Goal: Task Accomplishment & Management: Manage account settings

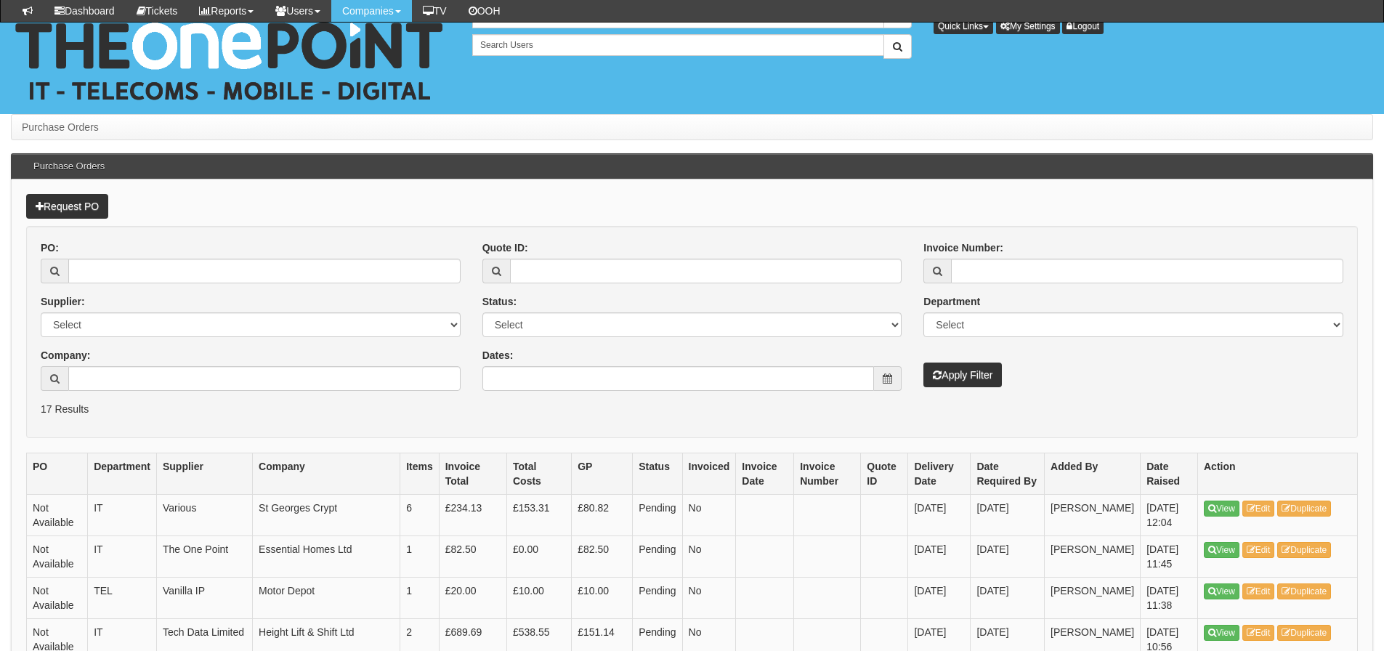
scroll to position [145, 0]
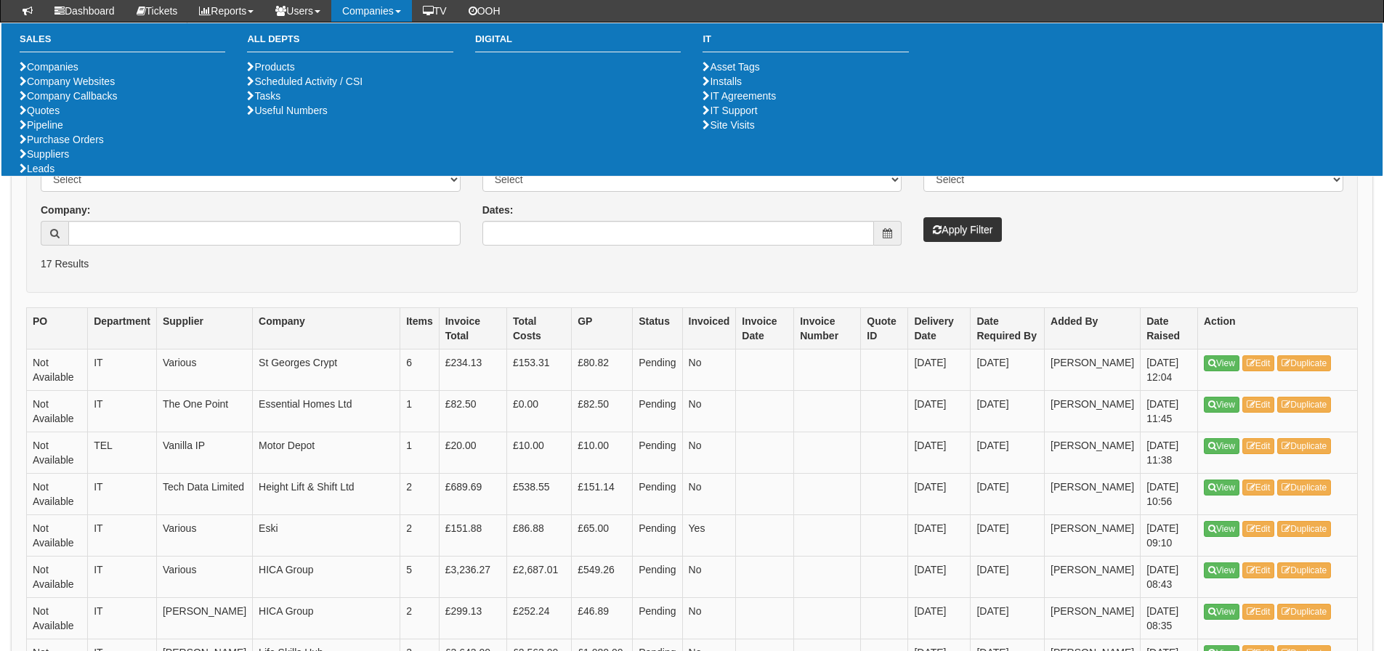
click at [333, 324] on th "Company" at bounding box center [326, 327] width 147 height 41
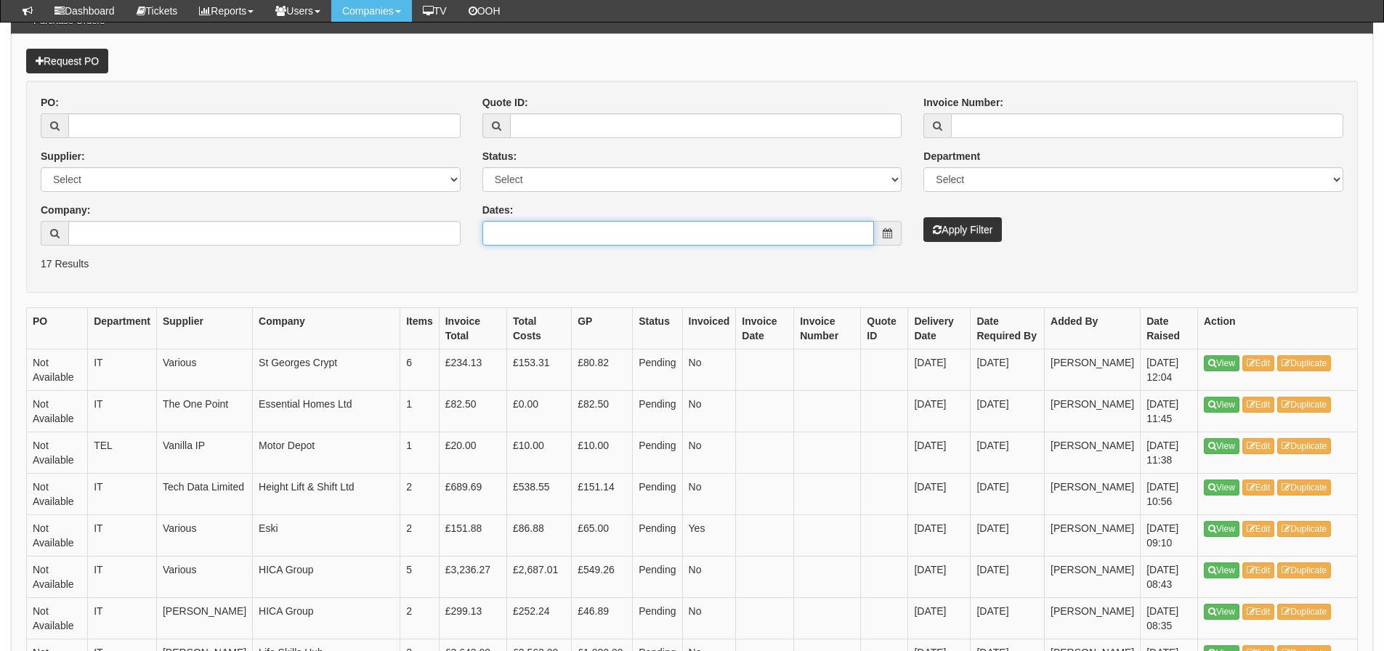
click at [506, 230] on input "Dates:" at bounding box center [678, 233] width 392 height 25
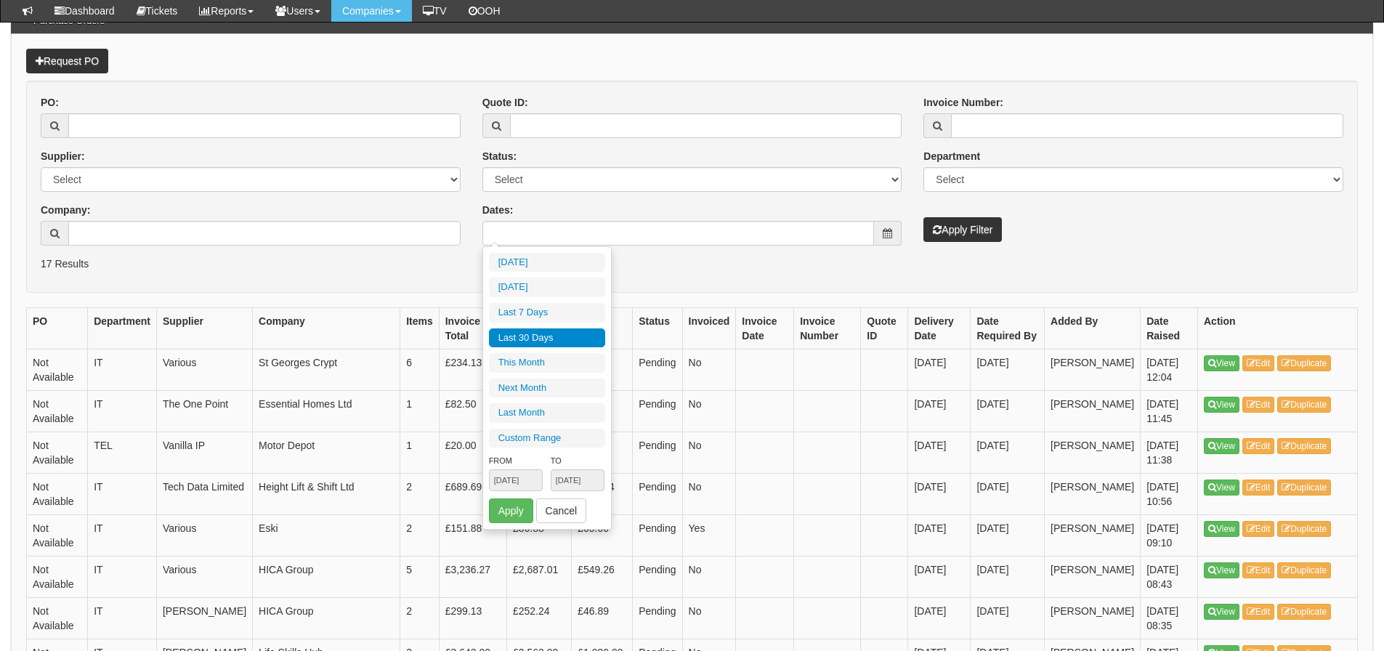
click at [516, 337] on li "Last 30 Days" at bounding box center [547, 338] width 116 height 20
type input "[DATE] - [DATE]"
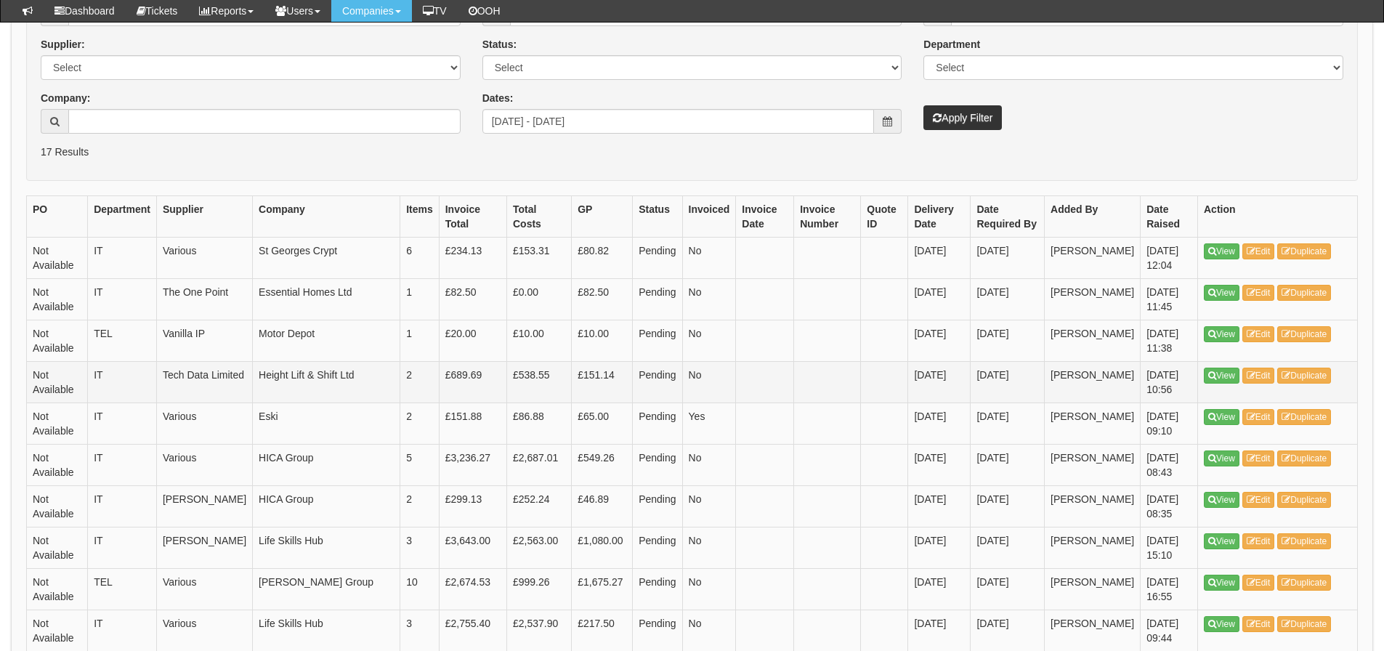
scroll to position [291, 0]
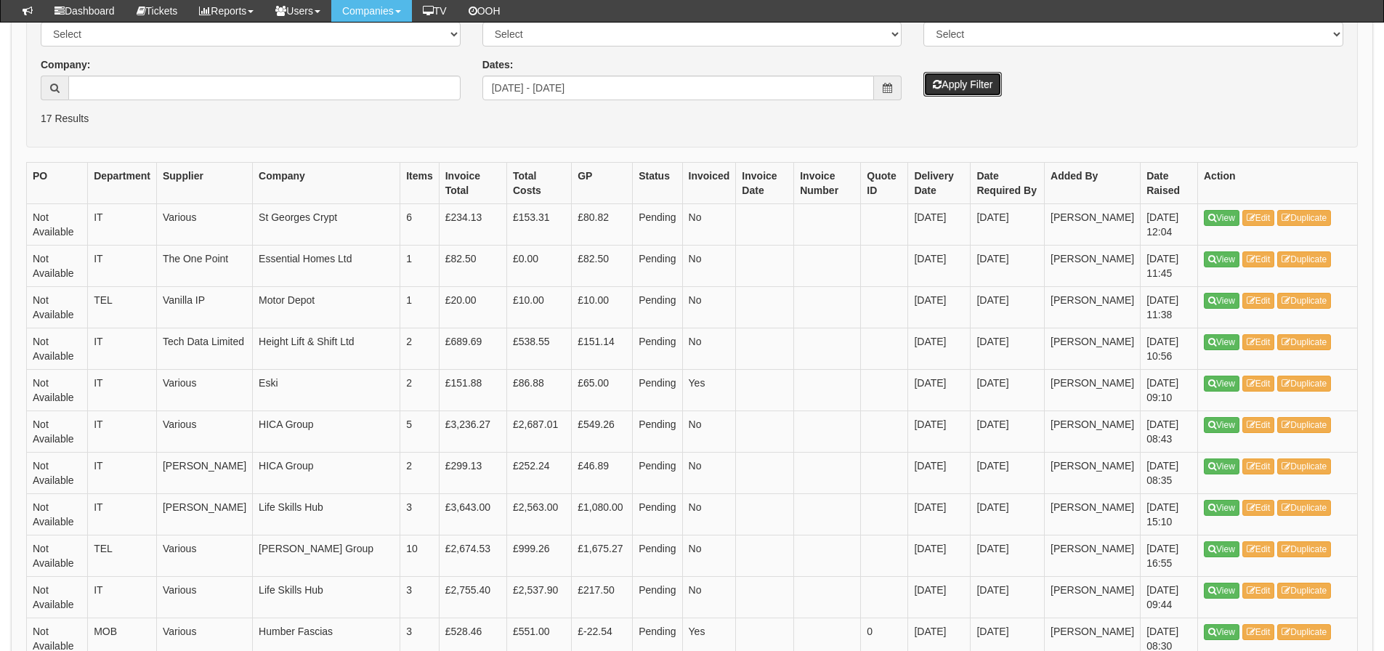
click at [963, 78] on button "Apply Filter" at bounding box center [962, 84] width 78 height 25
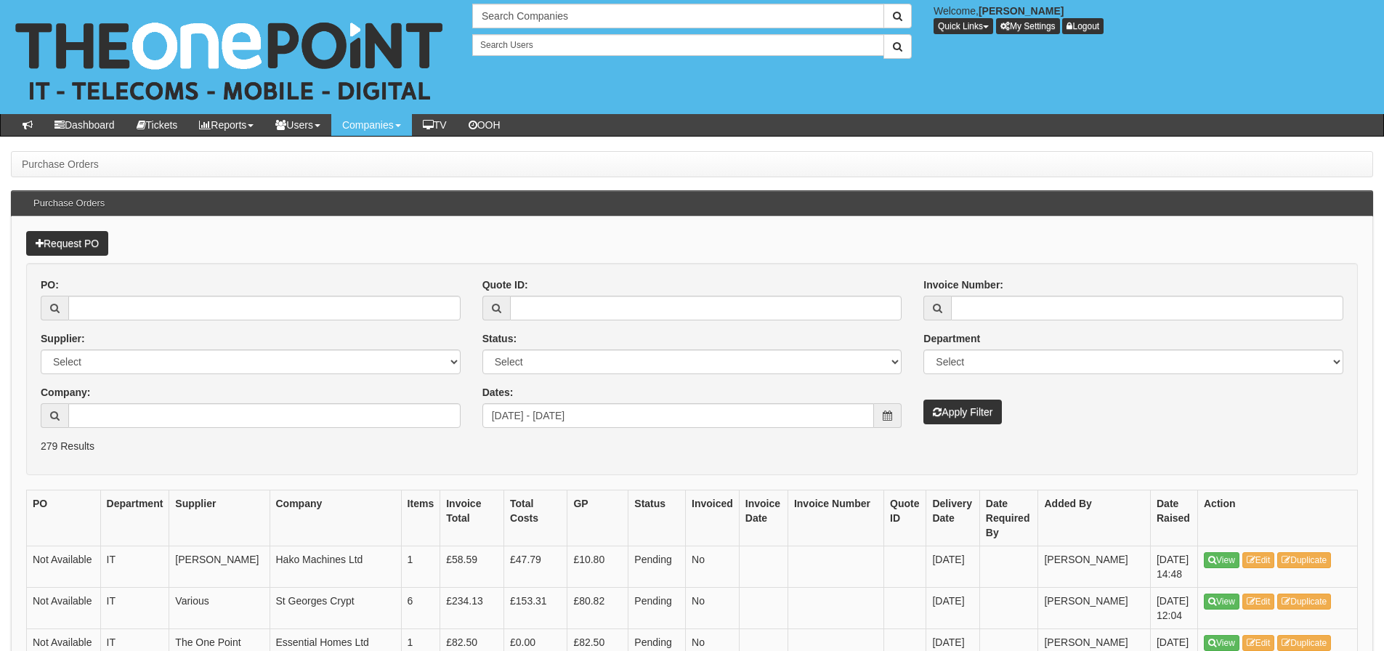
click at [336, 457] on form "PO: Supplier: Select 123 [DOMAIN_NAME] 1Password 3 4Gon [PERSON_NAME] Electric …" at bounding box center [692, 369] width 1332 height 212
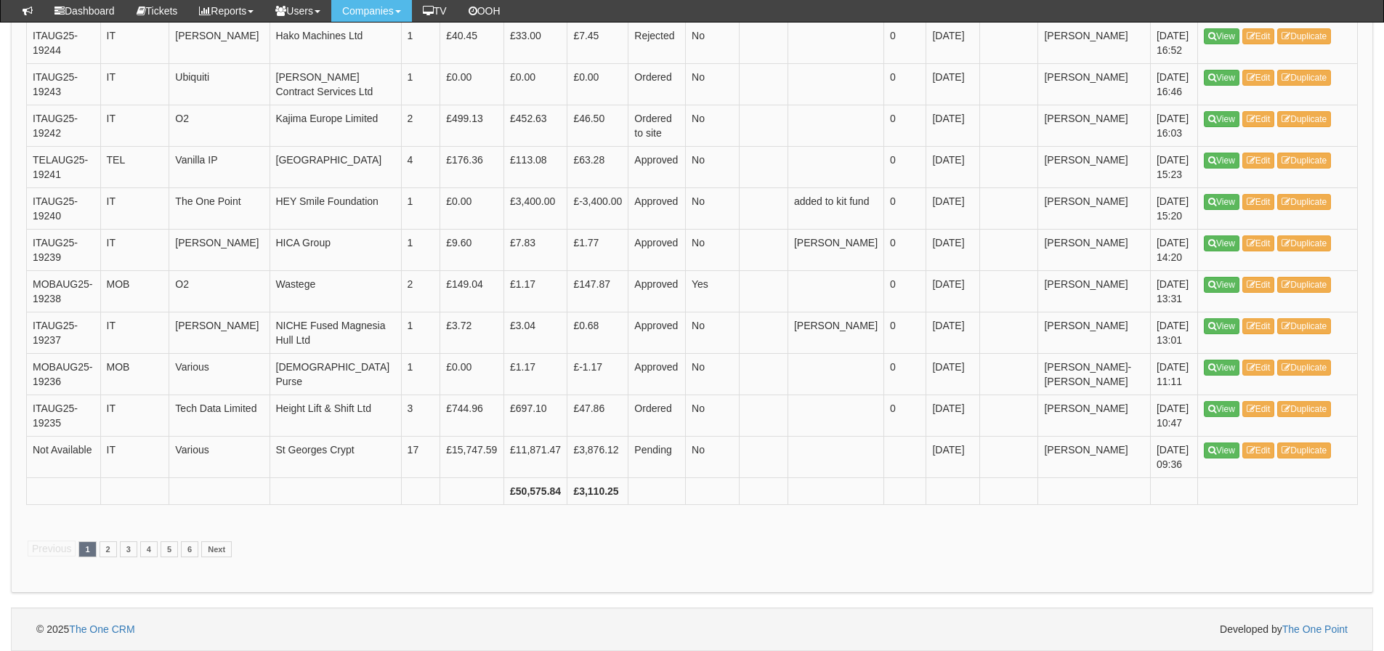
scroll to position [2828, 0]
click at [113, 550] on link "2" at bounding box center [108, 549] width 17 height 16
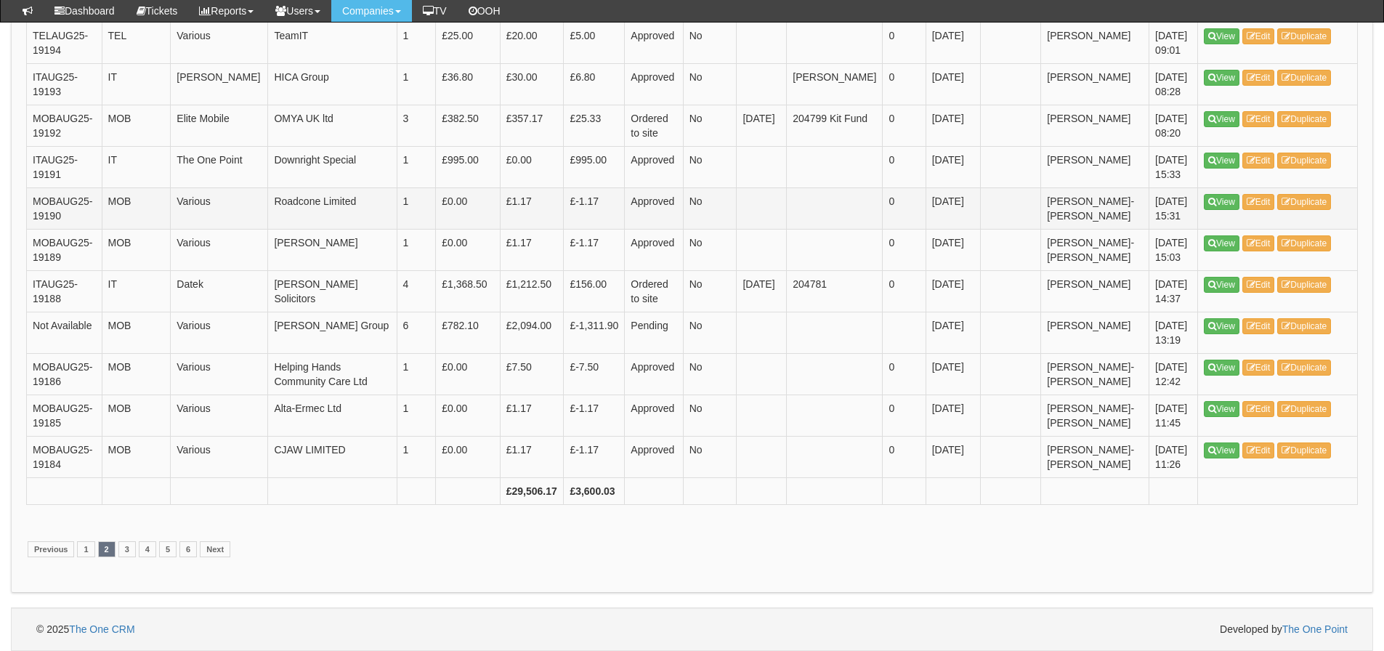
scroll to position [2252, 0]
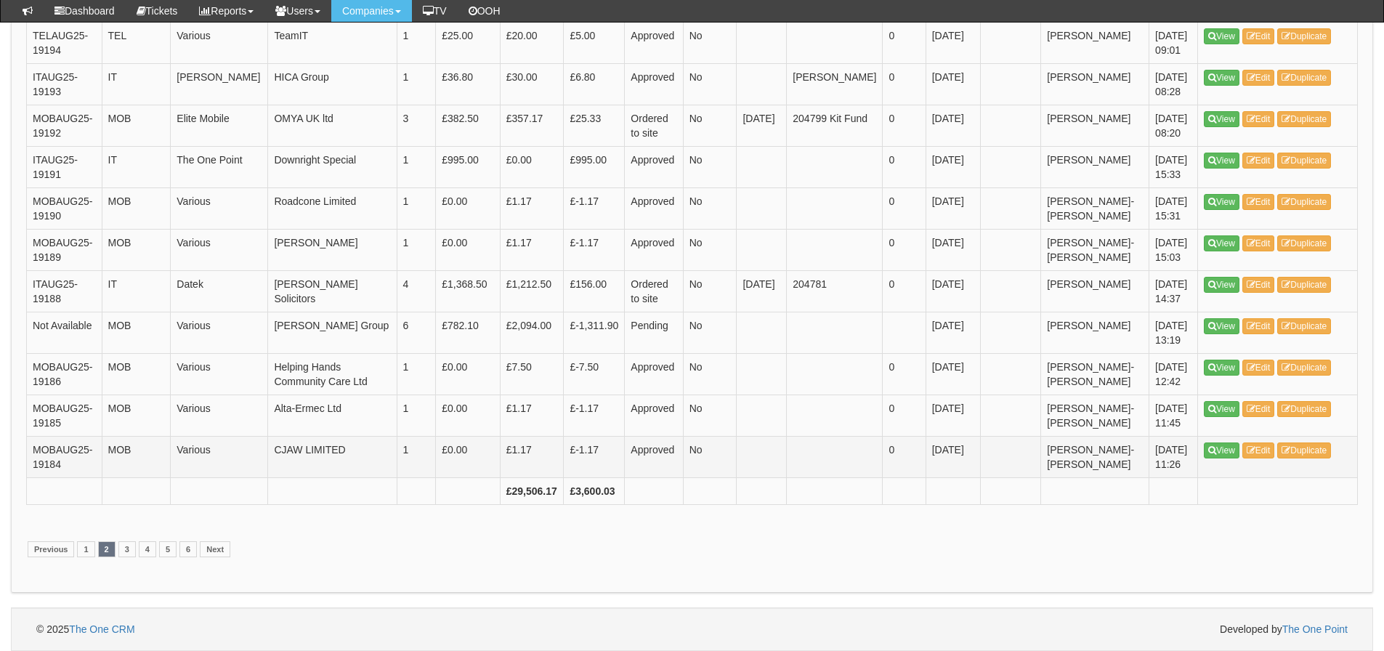
click at [474, 440] on td "£0.00" at bounding box center [468, 456] width 65 height 41
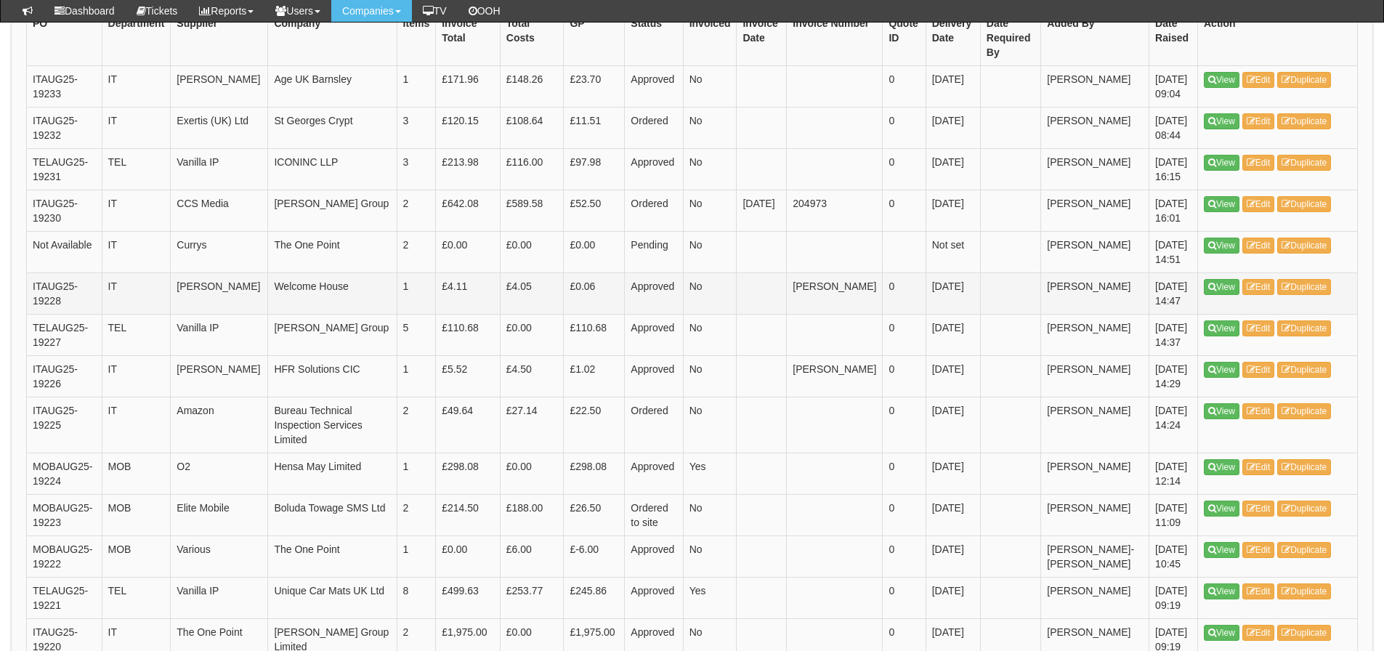
scroll to position [291, 0]
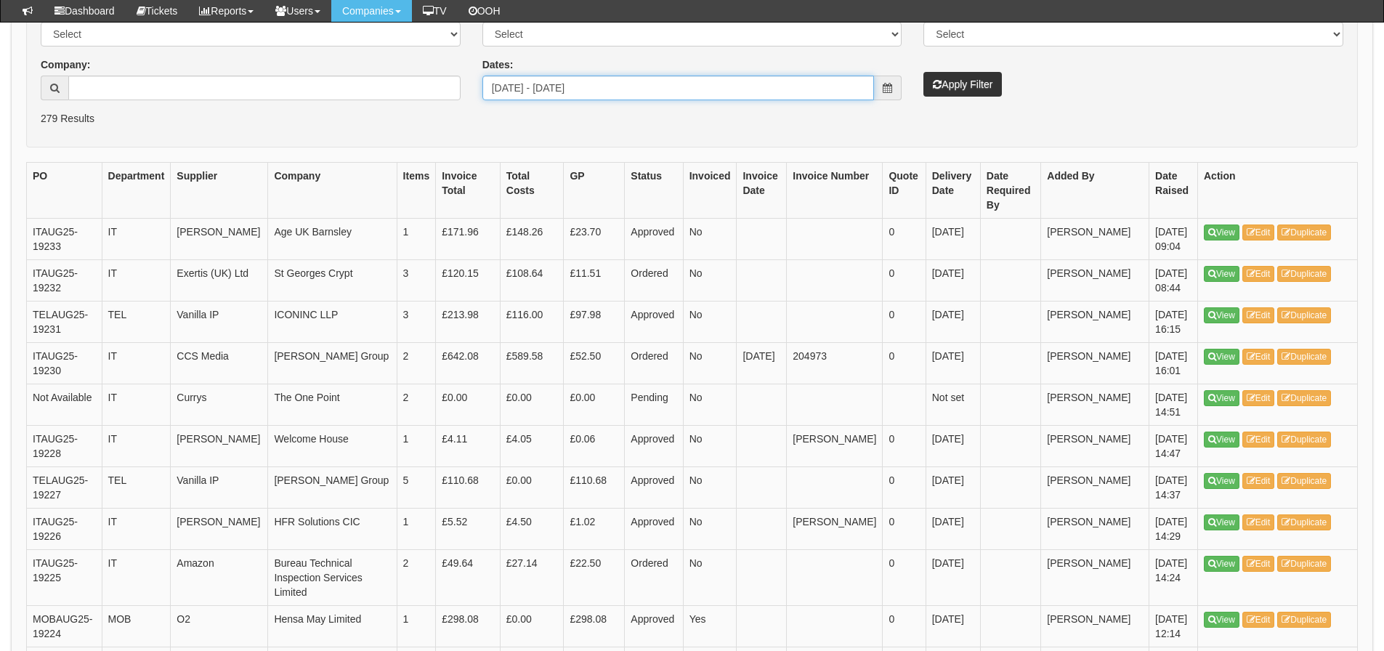
click at [616, 90] on input "2025-07-15 - 2025-08-13" at bounding box center [678, 88] width 392 height 25
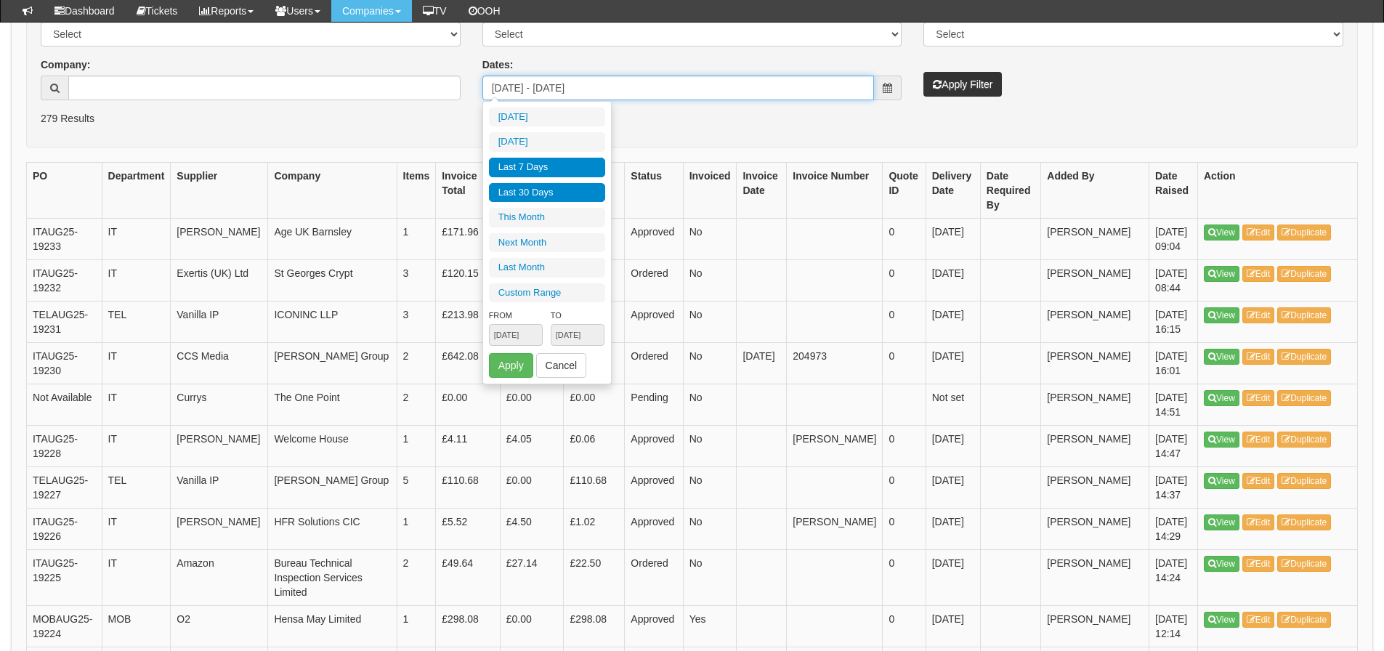
type input "2025-08-12"
type input "2025-08-07"
type input "2025-08-13"
type input "2025-08-01"
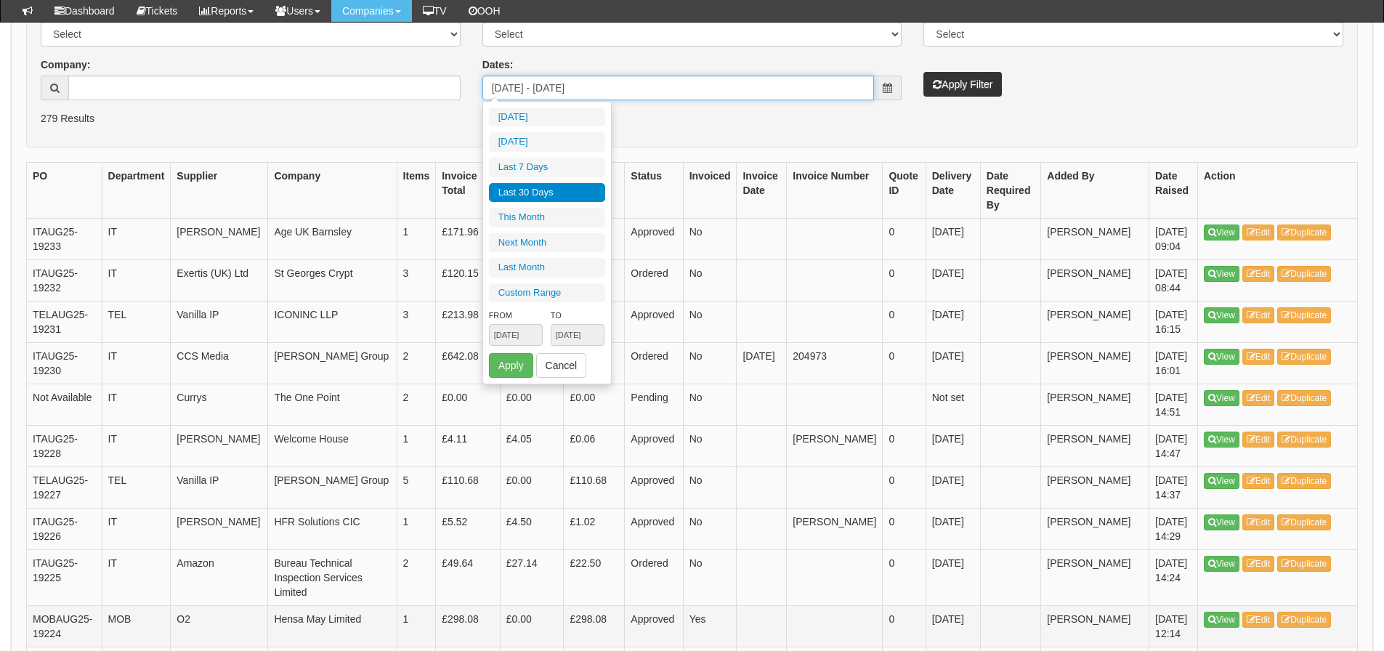
type input "2025-08-31"
type input "2025-07-01"
type input "2025-07-31"
type input "2025-07-15"
type input "2025-08-13"
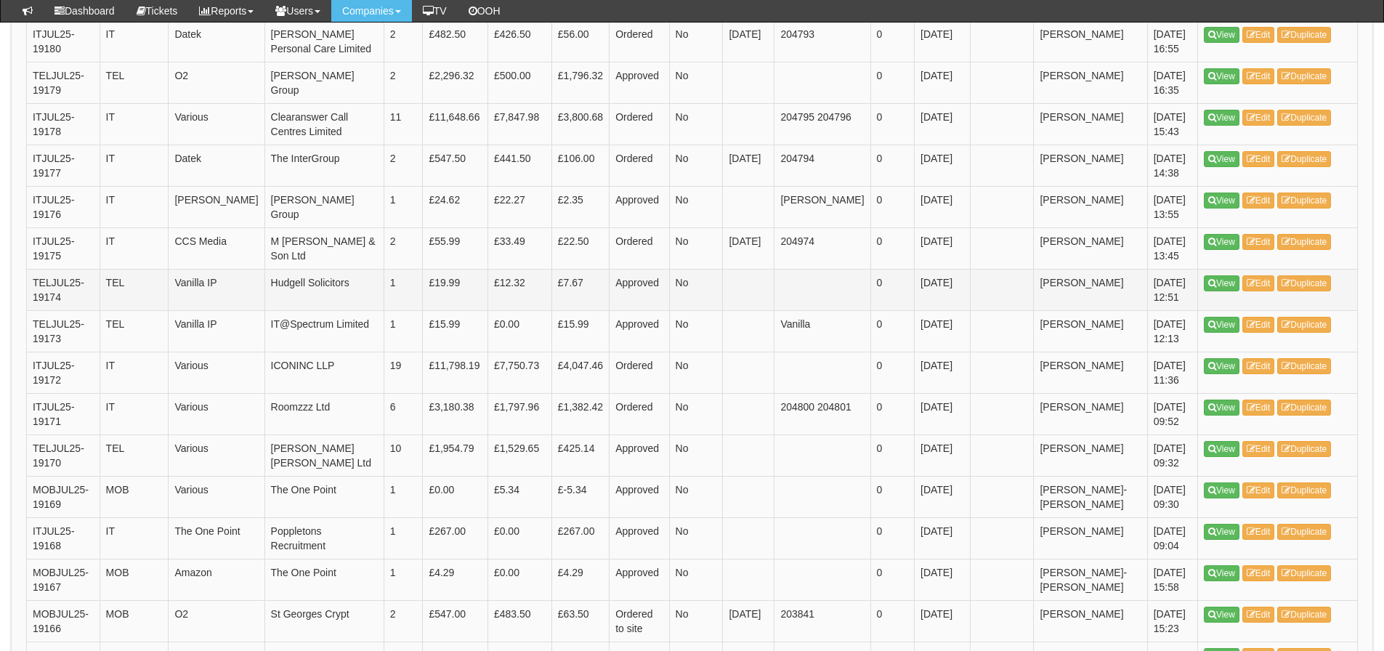
scroll to position [509, 0]
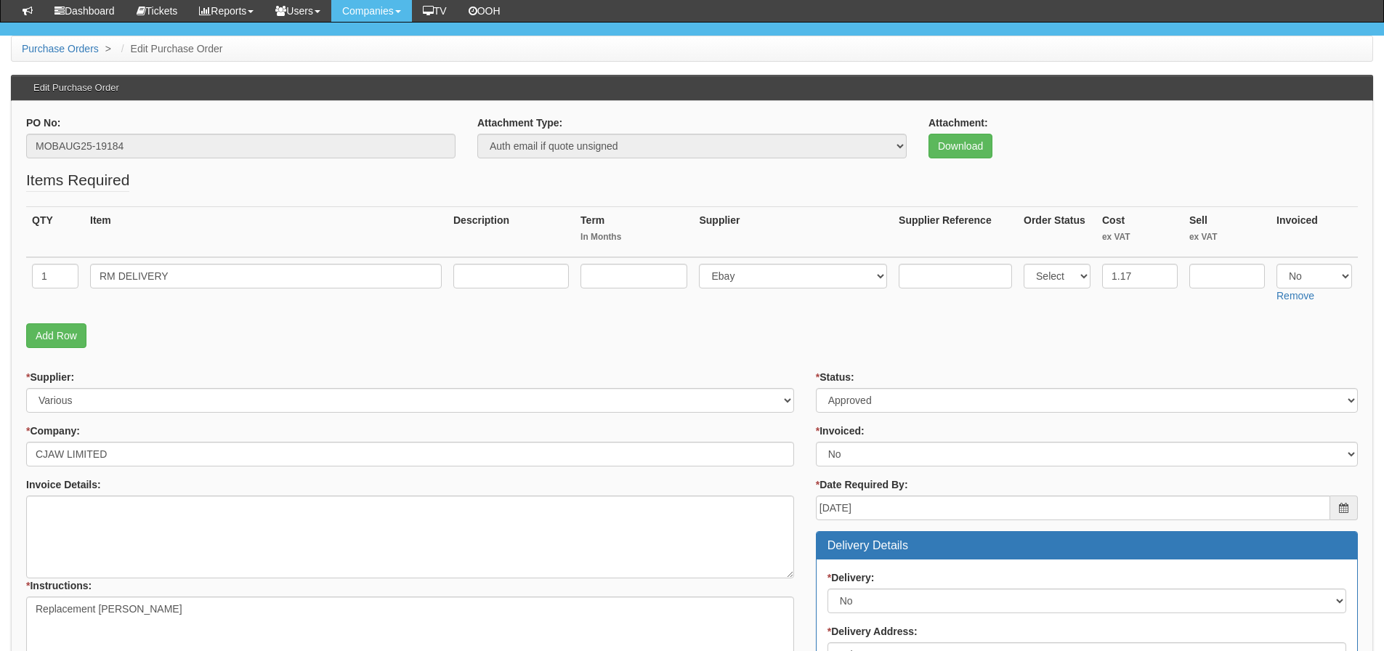
scroll to position [145, 0]
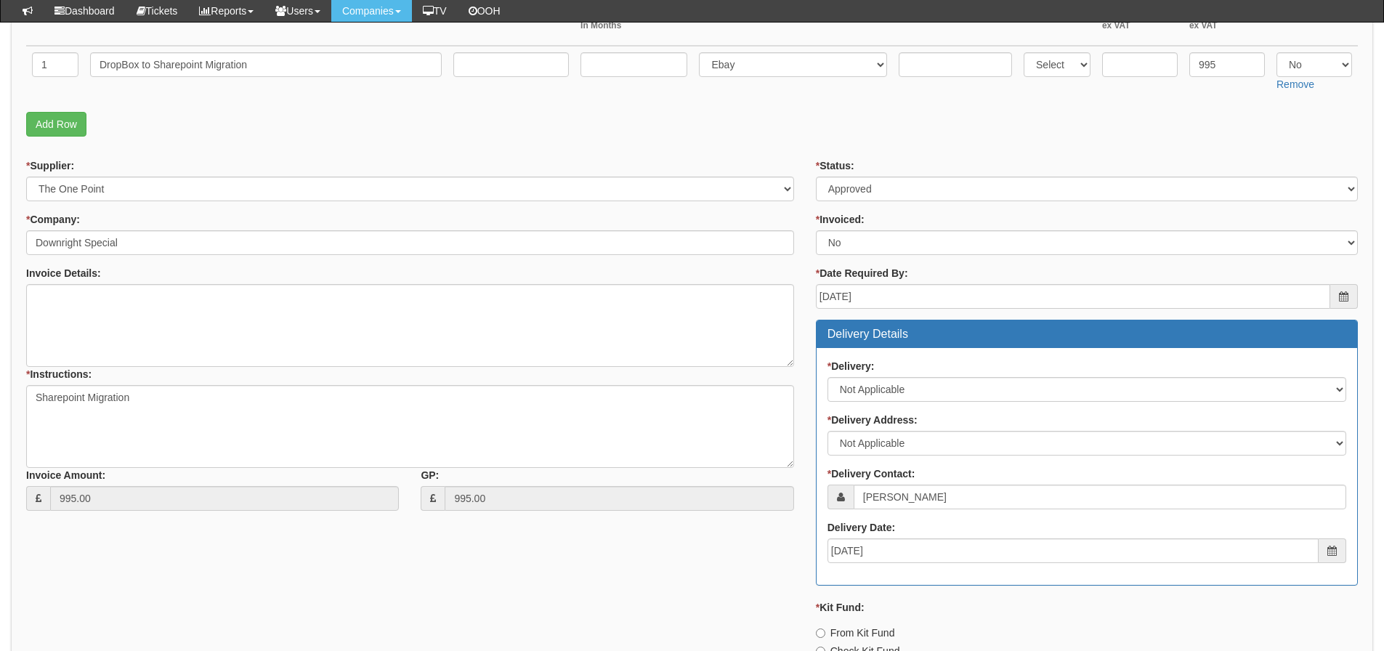
scroll to position [291, 0]
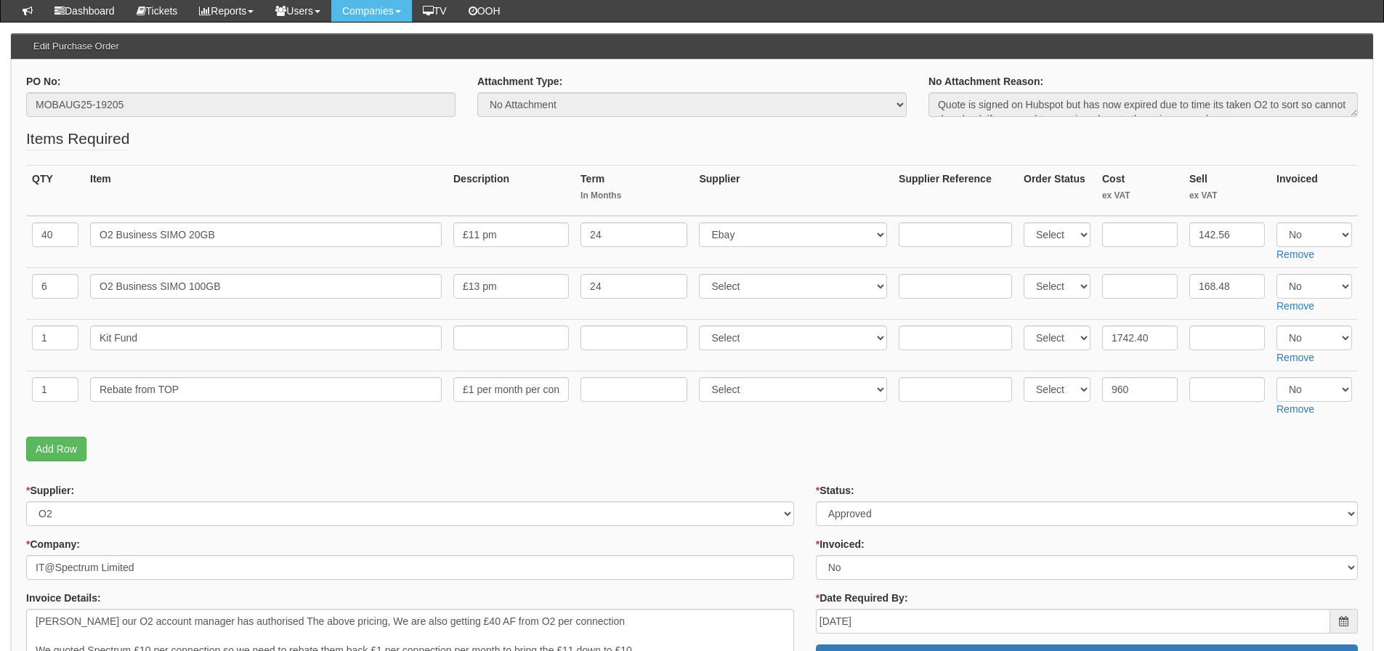
scroll to position [145, 0]
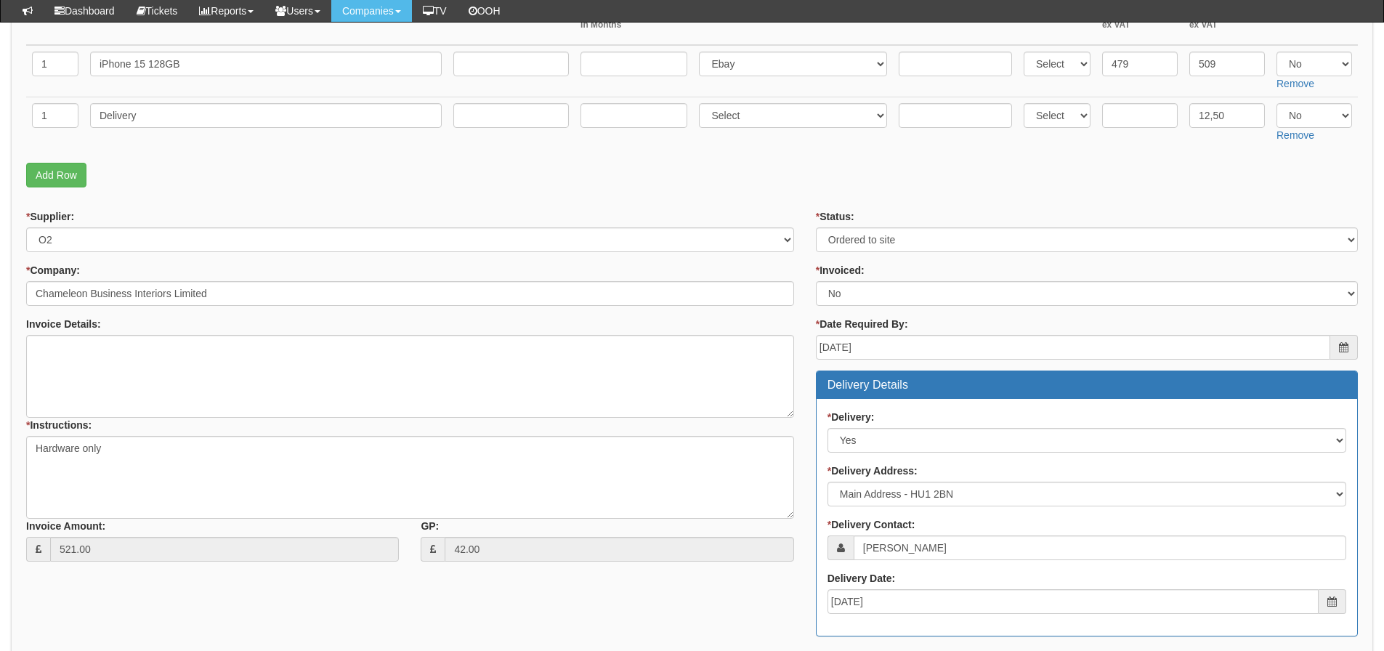
scroll to position [145, 0]
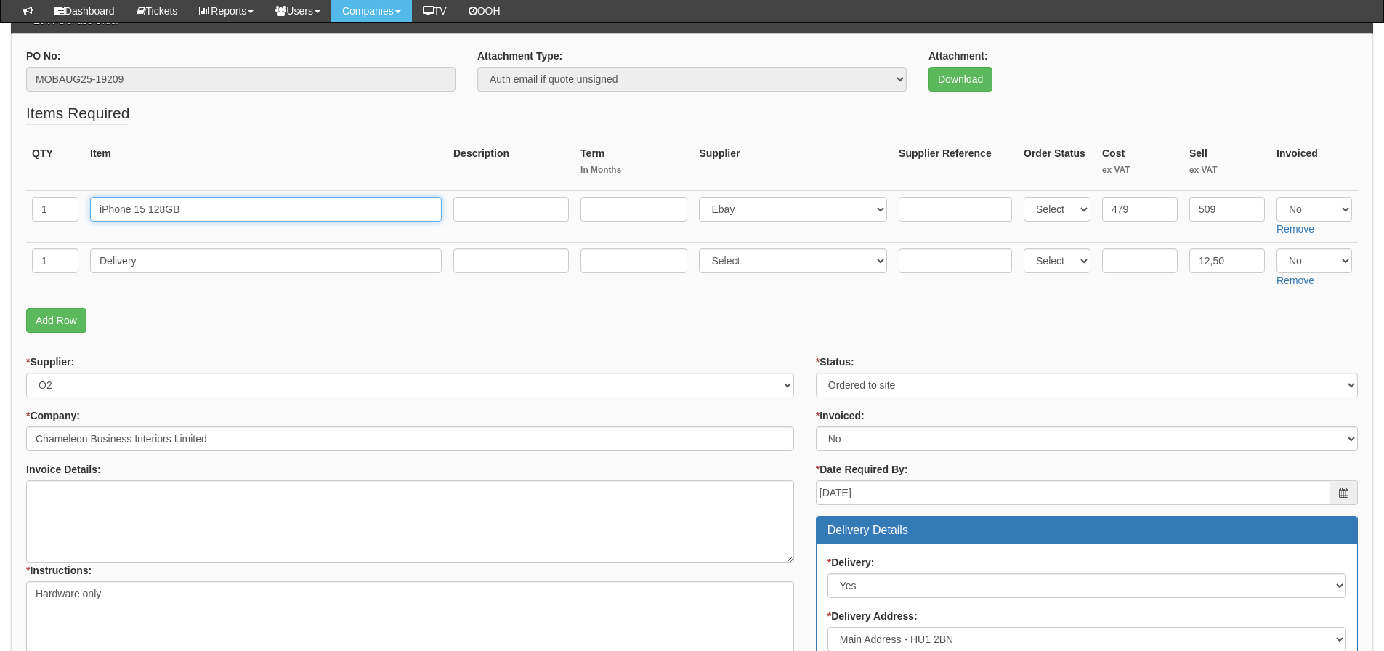
drag, startPoint x: 232, startPoint y: 212, endPoint x: 67, endPoint y: 210, distance: 164.9
click at [68, 211] on tr "1 iPhone 15 128GB Select 123 [DOMAIN_NAME] 1Password 3 4Gon [PERSON_NAME] Elect…" at bounding box center [692, 216] width 1332 height 52
drag, startPoint x: 198, startPoint y: 270, endPoint x: 57, endPoint y: 279, distance: 142.0
click at [84, 265] on tr "1 Delivery Select 123 [DOMAIN_NAME] 1Password 3 4Gon [PERSON_NAME] Electric Ltd…" at bounding box center [692, 268] width 1332 height 52
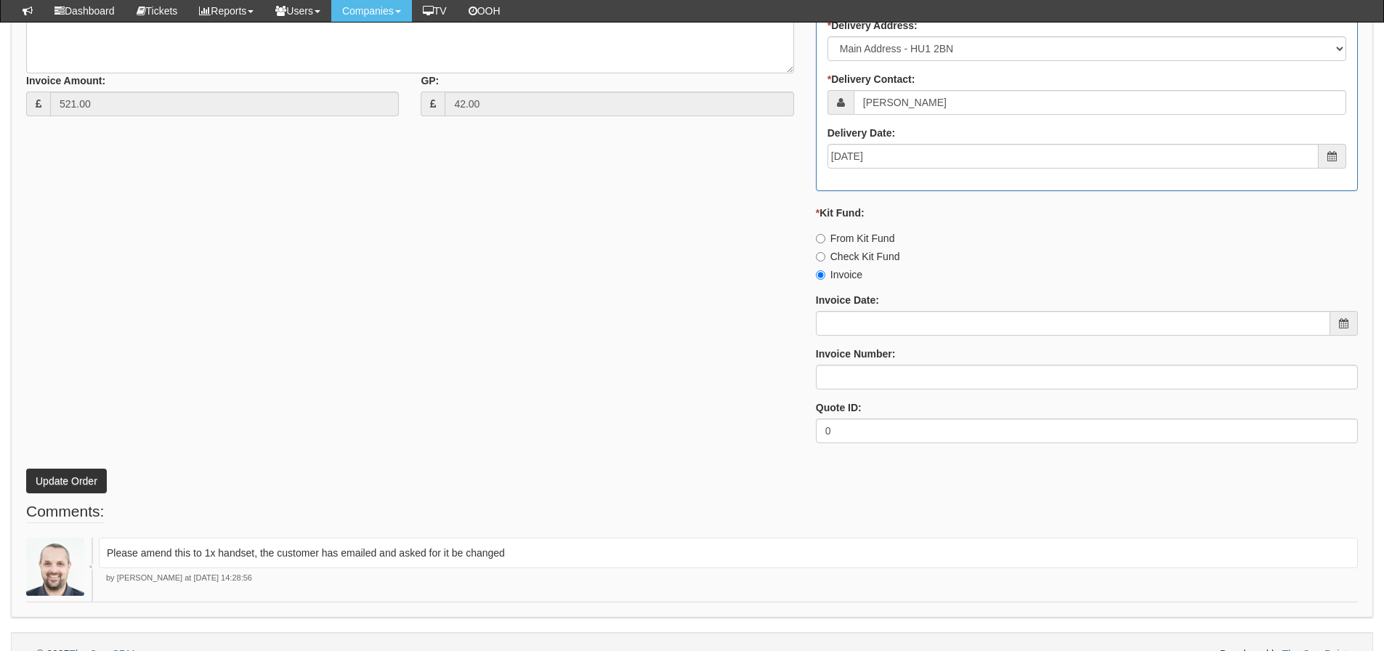
scroll to position [761, 0]
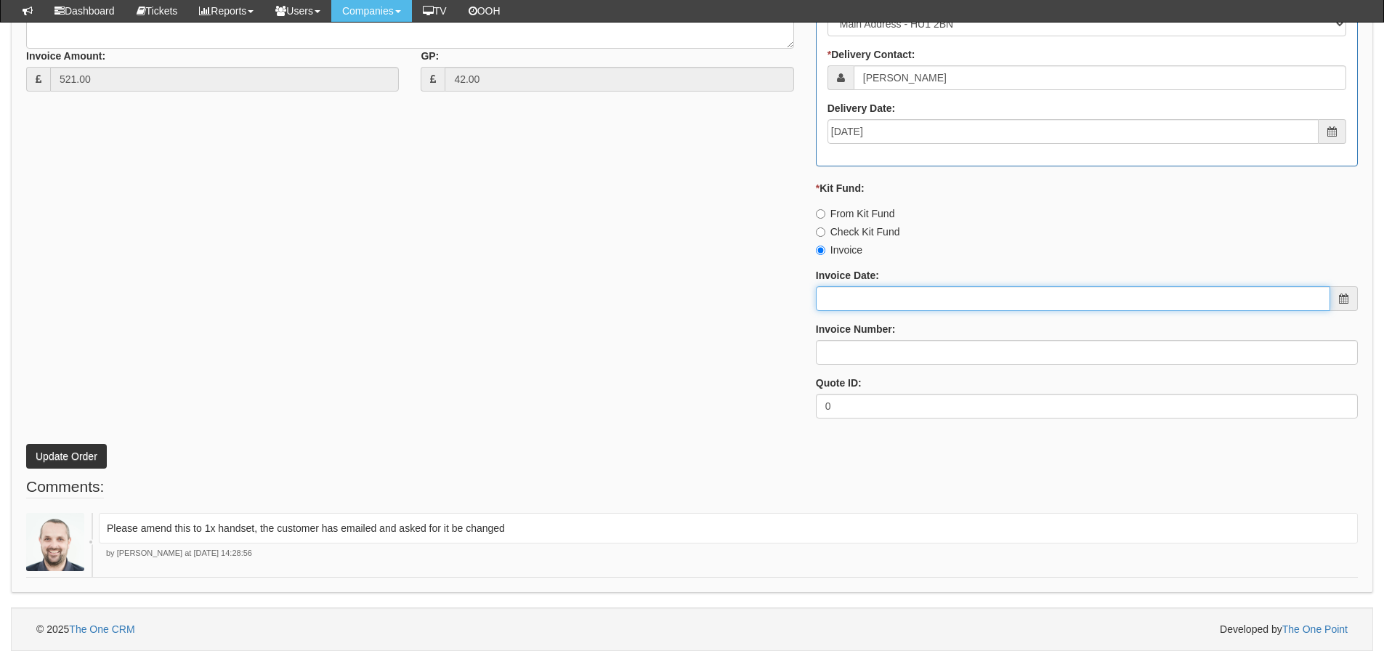
click at [939, 300] on input "Invoice Date:" at bounding box center [1073, 298] width 514 height 25
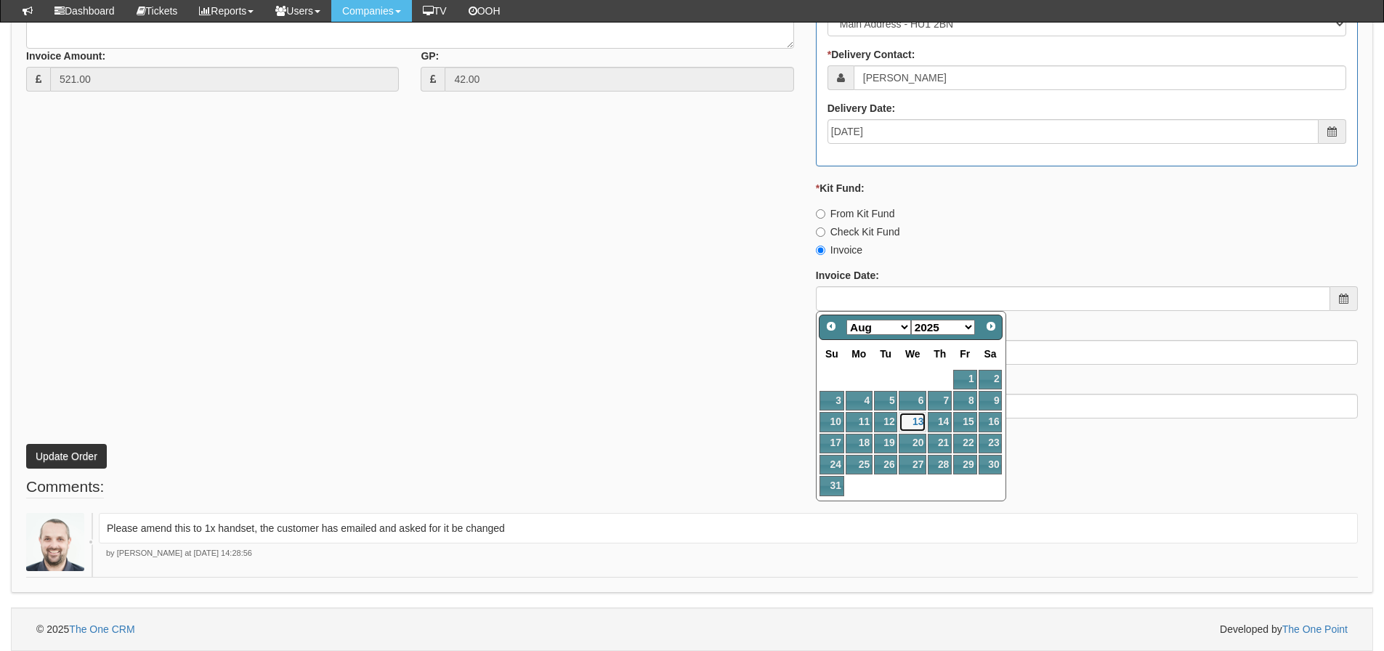
click at [916, 417] on link "13" at bounding box center [913, 422] width 28 height 20
type input "[DATE]"
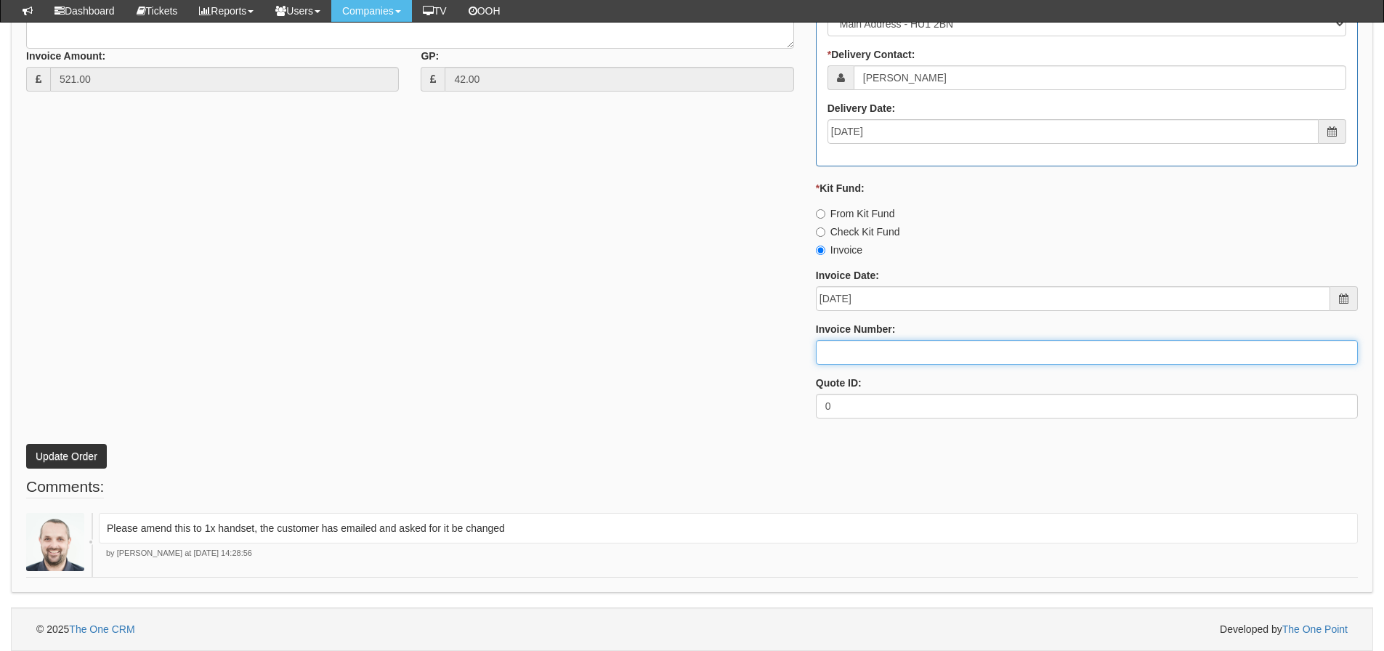
click at [883, 359] on input "Invoice Number:" at bounding box center [1087, 352] width 542 height 25
type input "204981"
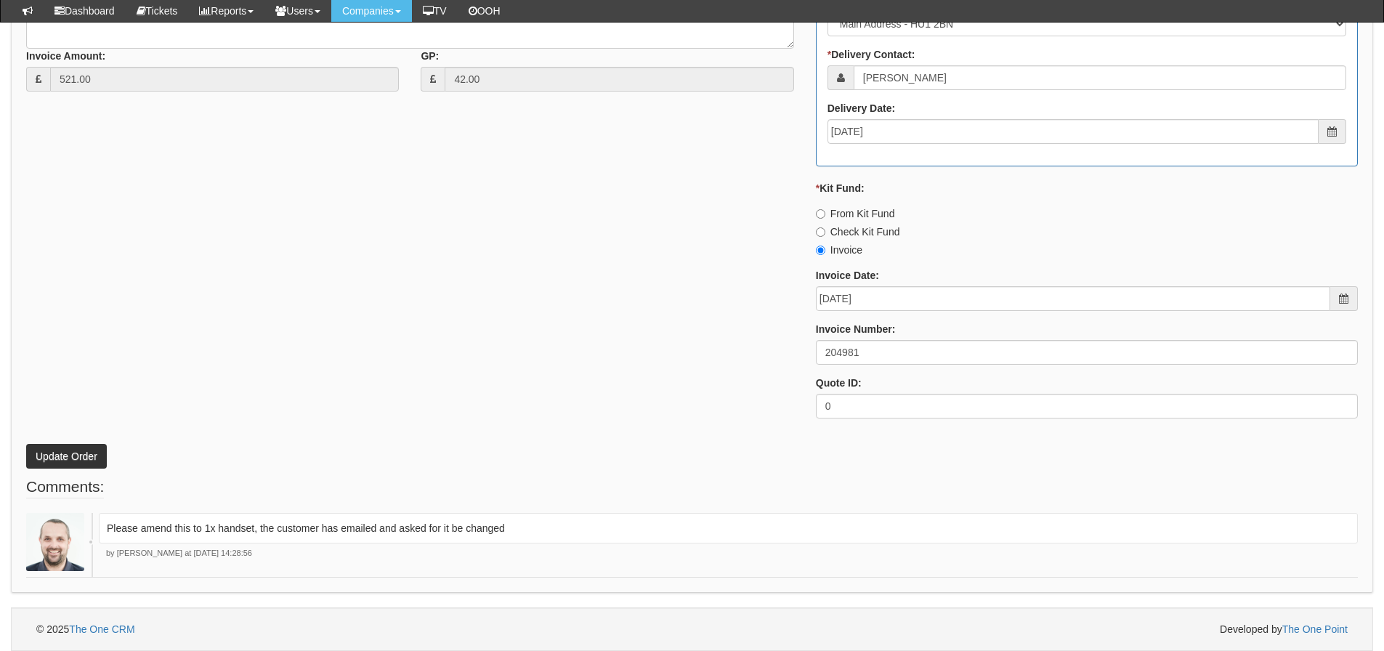
click at [379, 222] on div "* Supplier: Select 123 [DOMAIN_NAME] 1Password 3 4Gon [PERSON_NAME] Electric Lt…" at bounding box center [692, 84] width 1354 height 691
click at [98, 456] on button "Update Order" at bounding box center [66, 456] width 81 height 25
